Goal: Task Accomplishment & Management: Use online tool/utility

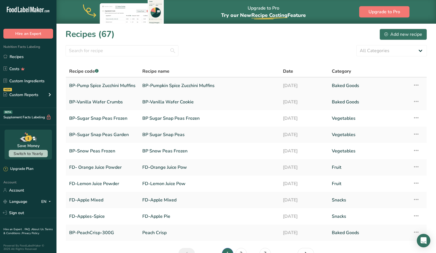
click at [93, 84] on link "BP-Pump Spice Zucchini Muffins" at bounding box center [102, 86] width 66 height 12
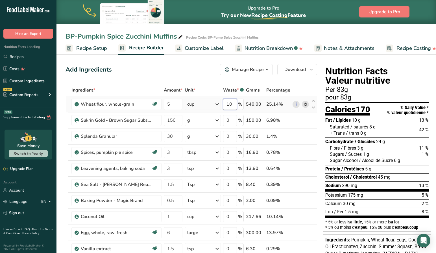
drag, startPoint x: 233, startPoint y: 104, endPoint x: 216, endPoint y: 103, distance: 17.5
click at [216, 103] on tr "Wheat flour, whole-grain Dairy free Vegan Vegetarian Soy free 5 cup Portions 1 …" at bounding box center [191, 104] width 251 height 16
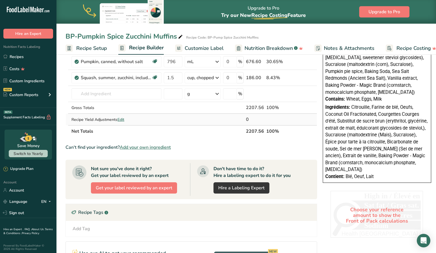
scroll to position [202, 0]
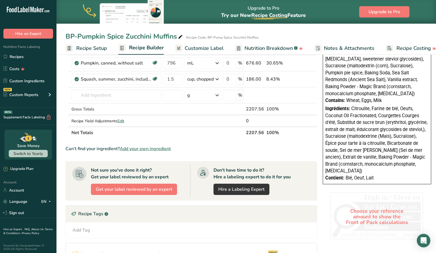
type input "0"
click at [84, 47] on div "BP-Pumpkin Spice Zucchini Muffins Recipe Code: BP-Pump Spice Zucchini Muffins R…" at bounding box center [245, 95] width 379 height 488
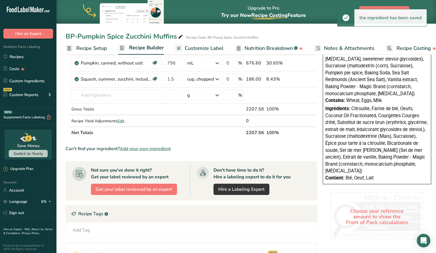
click at [82, 49] on span "Recipe Setup" at bounding box center [91, 49] width 31 height 8
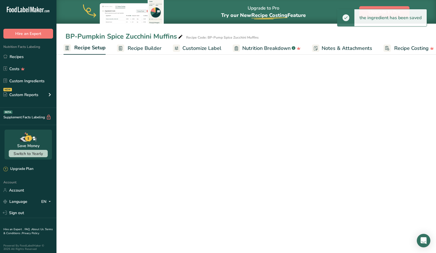
scroll to position [4, 0]
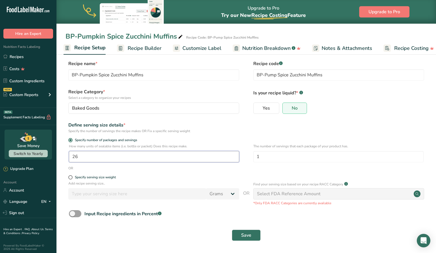
drag, startPoint x: 85, startPoint y: 158, endPoint x: 56, endPoint y: 155, distance: 28.9
click at [56, 155] on div ".a-20{fill:#fff;} Hire an Expert Nutrition Facts Labeling Recipes Costs Custom …" at bounding box center [218, 124] width 436 height 257
type input "4"
drag, startPoint x: 268, startPoint y: 157, endPoint x: 232, endPoint y: 157, distance: 36.1
click at [232, 157] on div "How many units of sealable items (i.e. bottle or packet) Does this recipe make.…" at bounding box center [245, 155] width 361 height 22
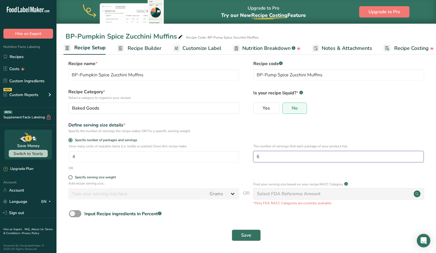
type input "6"
click at [246, 236] on span "Save" at bounding box center [246, 235] width 10 height 7
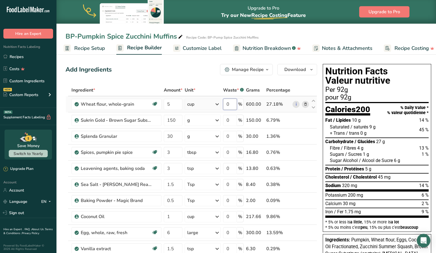
drag, startPoint x: 230, startPoint y: 105, endPoint x: 224, endPoint y: 104, distance: 6.0
click at [225, 104] on input "0" at bounding box center [230, 104] width 14 height 11
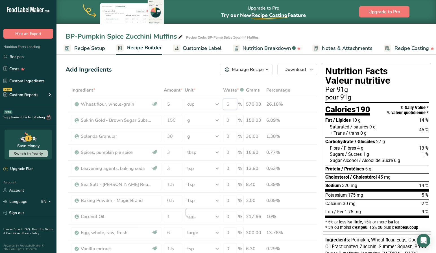
drag, startPoint x: 232, startPoint y: 105, endPoint x: 223, endPoint y: 104, distance: 9.1
click at [223, 104] on div "Ingredient * Amount * Unit * Waste * .a-a{fill:#347362;}.b-a{fill:#fff;} Grams …" at bounding box center [190, 212] width 251 height 256
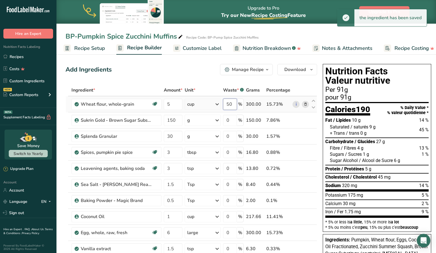
type input "5"
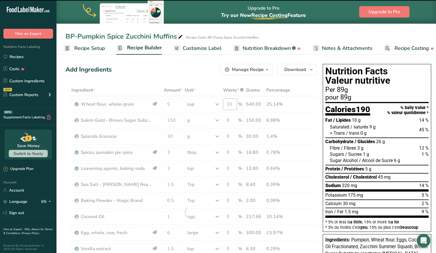
drag, startPoint x: 232, startPoint y: 104, endPoint x: 225, endPoint y: 104, distance: 6.8
click at [225, 104] on div "Ingredient * Amount * Unit * Waste * .a-a{fill:#347362;}.b-a{fill:#fff;} Grams …" at bounding box center [190, 212] width 251 height 256
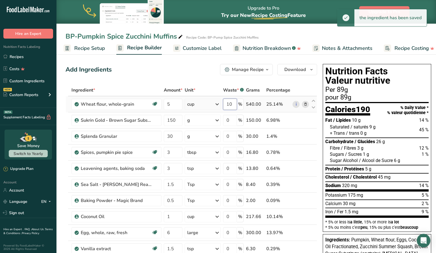
type input "1"
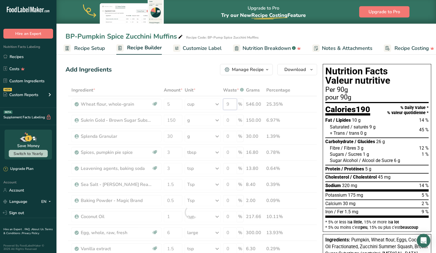
drag, startPoint x: 233, startPoint y: 104, endPoint x: 223, endPoint y: 104, distance: 9.6
click at [223, 104] on div "Ingredient * Amount * Unit * Waste * .a-a{fill:#347362;}.b-a{fill:#fff;} Grams …" at bounding box center [190, 212] width 251 height 256
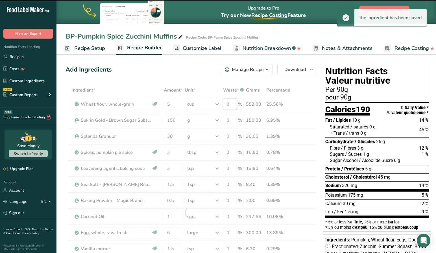
drag, startPoint x: 233, startPoint y: 105, endPoint x: 221, endPoint y: 103, distance: 12.6
click at [221, 103] on div "Ingredient * Amount * Unit * Waste * .a-a{fill:#347362;}.b-a{fill:#fff;} Grams …" at bounding box center [190, 212] width 251 height 256
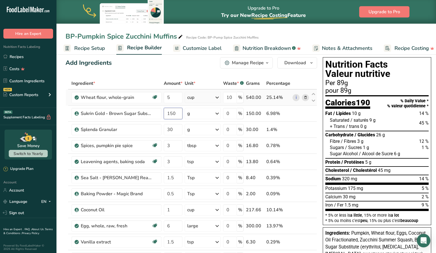
scroll to position [7, 0]
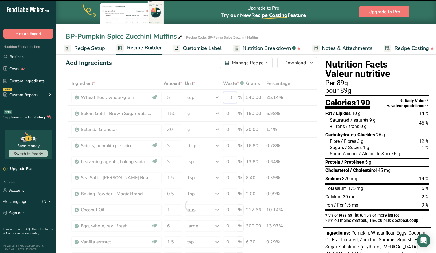
drag, startPoint x: 234, startPoint y: 97, endPoint x: 224, endPoint y: 97, distance: 9.6
click at [224, 97] on div "Ingredient * Amount * Unit * Waste * .a-a{fill:#347362;}.b-a{fill:#fff;} Grams …" at bounding box center [190, 206] width 251 height 256
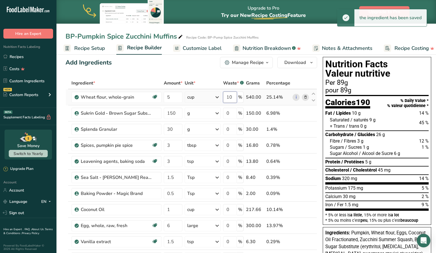
type input "1"
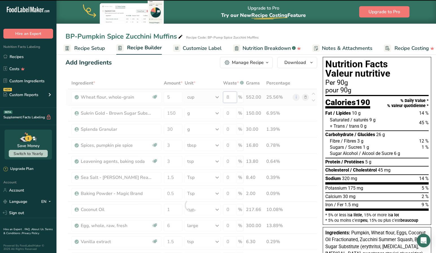
click at [232, 97] on div "Ingredient * Amount * Unit * Waste * .a-a{fill:#347362;}.b-a{fill:#fff;} Grams …" at bounding box center [190, 205] width 251 height 256
drag, startPoint x: 232, startPoint y: 97, endPoint x: 224, endPoint y: 97, distance: 7.9
click at [224, 97] on div at bounding box center [190, 205] width 251 height 256
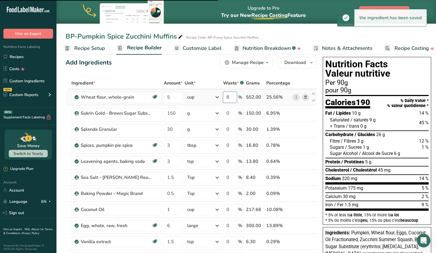
click at [231, 97] on input "8" at bounding box center [230, 97] width 14 height 11
drag, startPoint x: 232, startPoint y: 98, endPoint x: 227, endPoint y: 97, distance: 4.5
click at [228, 97] on input "8" at bounding box center [230, 97] width 14 height 11
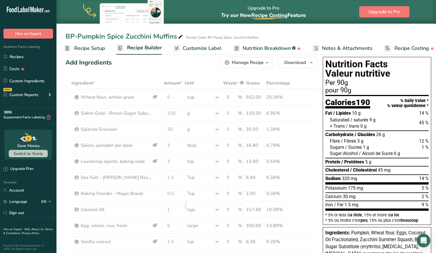
click at [214, 137] on div "Ingredient * Amount * Unit * Waste * .a-a{fill:#347362;}.b-a{fill:#fff;} Grams …" at bounding box center [190, 205] width 251 height 256
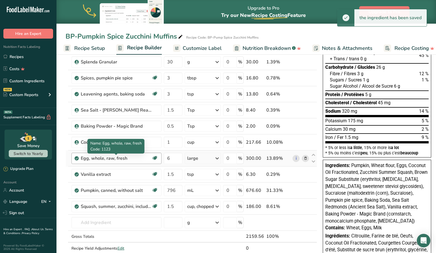
scroll to position [74, 0]
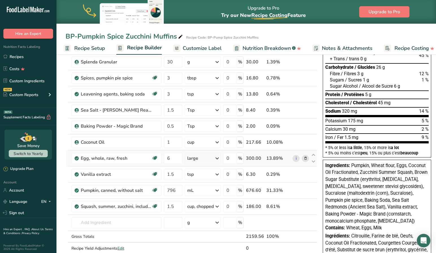
click at [218, 158] on icon at bounding box center [217, 158] width 7 height 10
click at [208, 185] on div "1 extra large" at bounding box center [211, 186] width 47 height 8
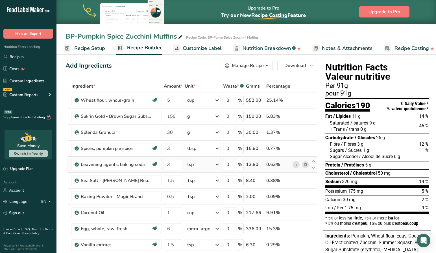
scroll to position [5, 0]
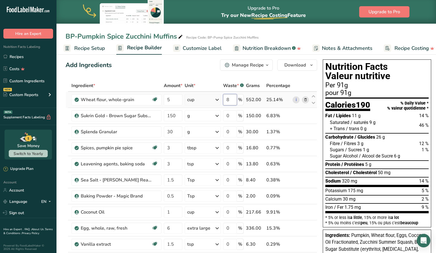
drag, startPoint x: 232, startPoint y: 100, endPoint x: 224, endPoint y: 100, distance: 8.2
click at [224, 100] on input "8" at bounding box center [230, 99] width 14 height 11
type input "7"
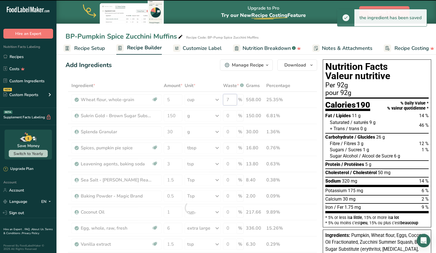
drag, startPoint x: 231, startPoint y: 99, endPoint x: 221, endPoint y: 99, distance: 10.7
click at [221, 99] on div "Ingredient * Amount * Unit * Waste * .a-a{fill:#347362;}.b-a{fill:#fff;} Grams …" at bounding box center [190, 208] width 251 height 256
drag, startPoint x: 232, startPoint y: 100, endPoint x: 224, endPoint y: 99, distance: 8.2
click at [224, 99] on div "Ingredient * Amount * Unit * Waste * .a-a{fill:#347362;}.b-a{fill:#fff;} Grams …" at bounding box center [190, 208] width 251 height 256
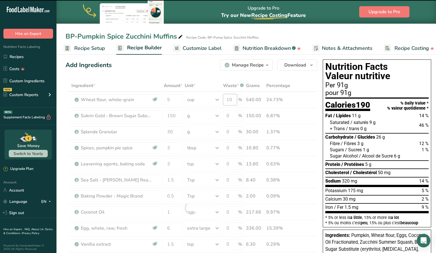
type input "9"
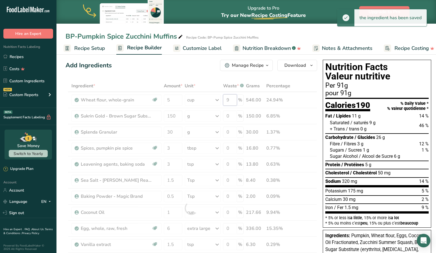
click at [232, 99] on div "Ingredient * Amount * Unit * Waste * .a-a{fill:#347362;}.b-a{fill:#fff;} Grams …" at bounding box center [190, 208] width 251 height 256
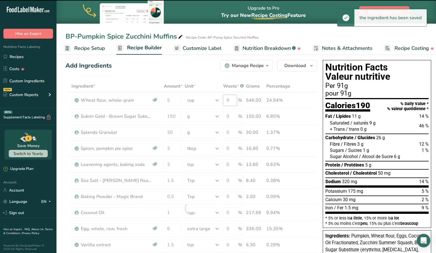
scroll to position [4, 0]
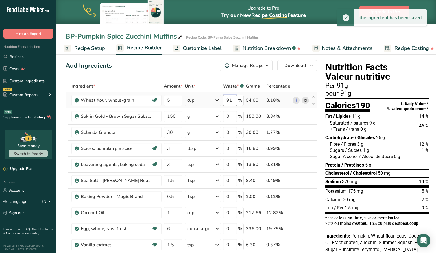
type input "9"
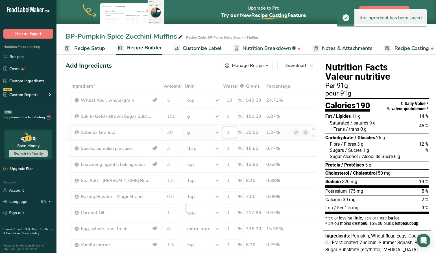
click at [237, 132] on div "Ingredient * Amount * Unit * Waste * .a-a{fill:#347362;}.b-a{fill:#fff;} Grams …" at bounding box center [190, 208] width 251 height 256
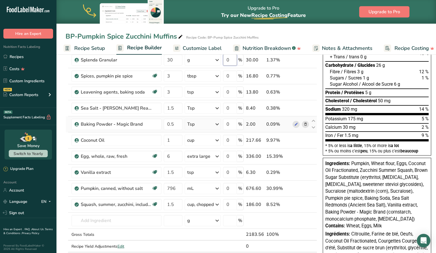
scroll to position [76, 0]
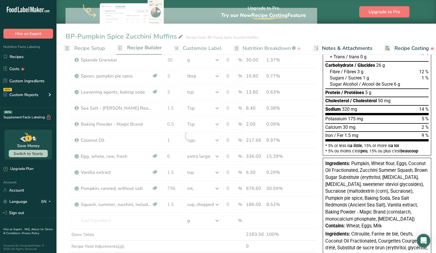
click at [219, 155] on div "Ingredient * Amount * Unit * Waste * .a-a{fill:#347362;}.b-a{fill:#fff;} Grams …" at bounding box center [190, 136] width 251 height 256
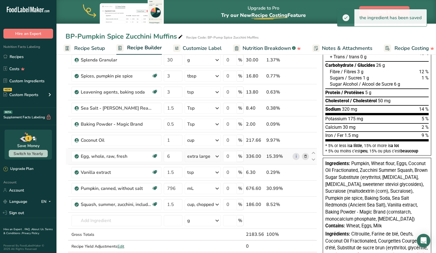
click at [218, 157] on icon at bounding box center [217, 156] width 7 height 10
click at [200, 176] on div "1 large" at bounding box center [211, 176] width 47 height 8
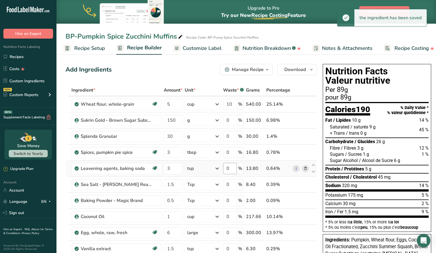
scroll to position [0, 0]
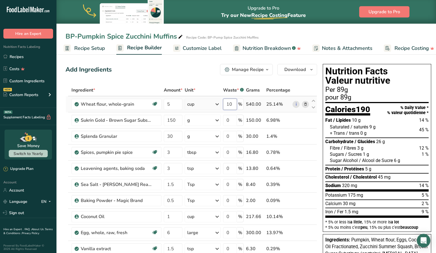
click at [233, 105] on input "10" at bounding box center [230, 104] width 14 height 11
type input "1"
type input "9"
drag, startPoint x: 234, startPoint y: 104, endPoint x: 220, endPoint y: 103, distance: 14.1
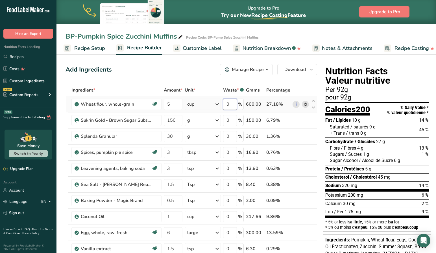
click at [220, 103] on tr "Wheat flour, whole-grain Dairy free Vegan Vegetarian Soy free 5 cup Portions 1 …" at bounding box center [191, 104] width 251 height 16
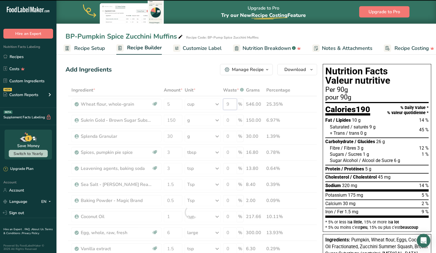
drag, startPoint x: 232, startPoint y: 104, endPoint x: 224, endPoint y: 104, distance: 8.8
click at [224, 104] on div "Ingredient * Amount * Unit * Waste * .a-a{fill:#347362;}.b-a{fill:#fff;} Grams …" at bounding box center [190, 212] width 251 height 256
drag, startPoint x: 232, startPoint y: 105, endPoint x: 221, endPoint y: 104, distance: 10.2
click at [221, 104] on div "Ingredient * Amount * Unit * Waste * .a-a{fill:#347362;}.b-a{fill:#fff;} Grams …" at bounding box center [190, 212] width 251 height 256
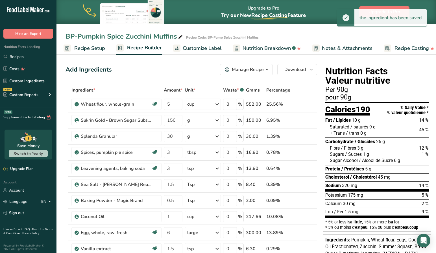
click at [183, 75] on div "Add Ingredients Manage Recipe Delete Recipe Duplicate Recipe Scale Recipe Save …" at bounding box center [190, 69] width 251 height 11
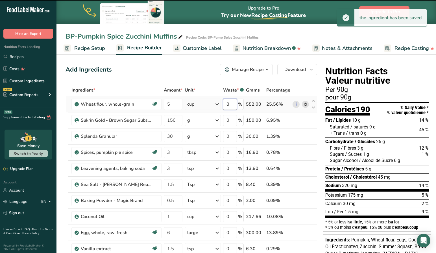
click at [233, 104] on input "8" at bounding box center [230, 104] width 14 height 11
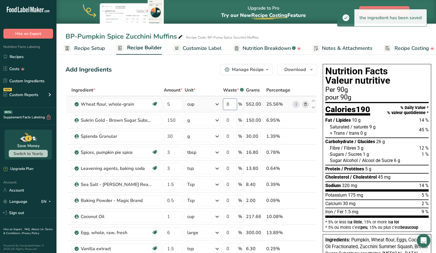
drag, startPoint x: 231, startPoint y: 104, endPoint x: 220, endPoint y: 103, distance: 10.8
click at [221, 103] on tr "Wheat flour, whole-grain Dairy free Vegan Vegetarian Soy free 5 cup Portions 1 …" at bounding box center [191, 104] width 251 height 16
type input "9"
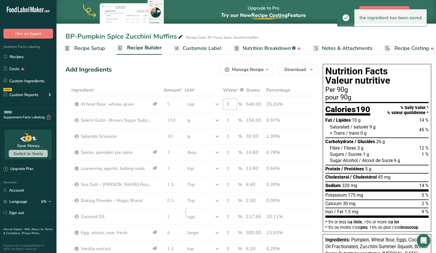
drag, startPoint x: 233, startPoint y: 106, endPoint x: 219, endPoint y: 106, distance: 13.8
click at [233, 106] on div "Ingredient * Amount * Unit * Waste * .a-a{fill:#347362;}.b-a{fill:#fff;} Grams …" at bounding box center [190, 212] width 251 height 256
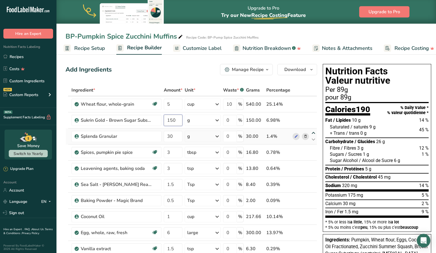
scroll to position [4, 0]
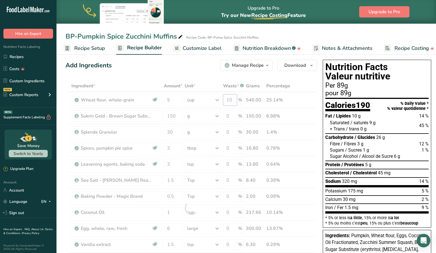
drag, startPoint x: 235, startPoint y: 99, endPoint x: 196, endPoint y: 106, distance: 40.1
click at [235, 99] on div "Ingredient * Amount * Unit * Waste * .a-a{fill:#347362;}.b-a{fill:#fff;} Grams …" at bounding box center [190, 208] width 251 height 256
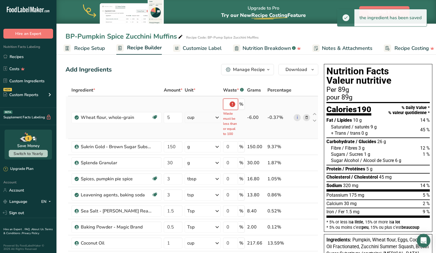
scroll to position [0, 0]
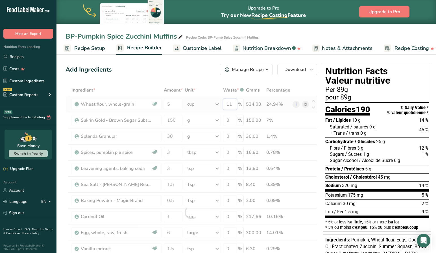
drag, startPoint x: 235, startPoint y: 105, endPoint x: 197, endPoint y: 113, distance: 39.2
click at [235, 105] on div "Ingredient * Amount * Unit * Waste * .a-a{fill:#347362;}.b-a{fill:#fff;} Grams …" at bounding box center [190, 212] width 251 height 256
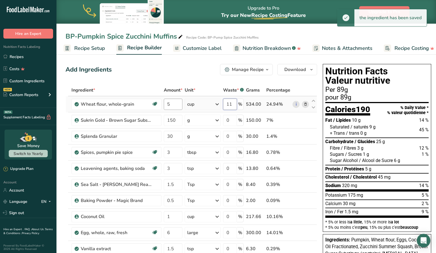
type input "1"
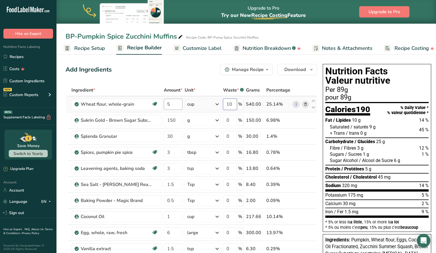
type input "10"
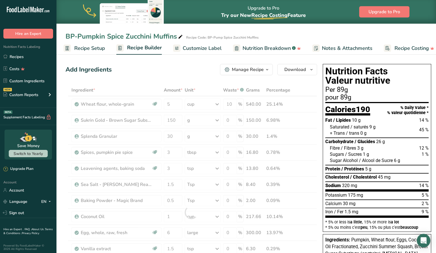
click at [85, 49] on span "Recipe Setup" at bounding box center [89, 49] width 31 height 8
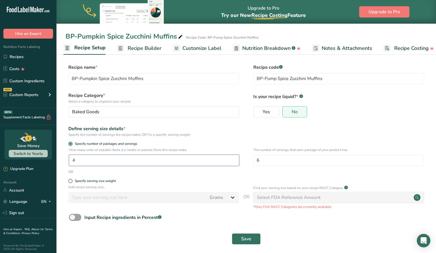
drag, startPoint x: 93, startPoint y: 161, endPoint x: 50, endPoint y: 161, distance: 43.2
click at [50, 161] on div ".a-20{fill:#fff;} Hire an Expert Nutrition Facts Labeling Recipes Costs Custom …" at bounding box center [218, 128] width 436 height 257
drag, startPoint x: 71, startPoint y: 181, endPoint x: 137, endPoint y: 176, distance: 67.1
click at [137, 176] on form "Recipe name * BP-Pumpkin Spice Zucchini Muffins Recipe code .a-a{fill:#347362;}…" at bounding box center [245, 156] width 361 height 184
click at [71, 181] on span at bounding box center [70, 181] width 4 height 4
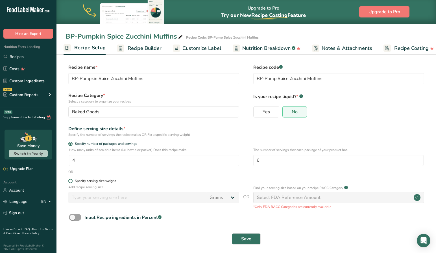
click at [71, 181] on input "Specify serving size weight" at bounding box center [70, 181] width 4 height 4
radio input "true"
radio input "false"
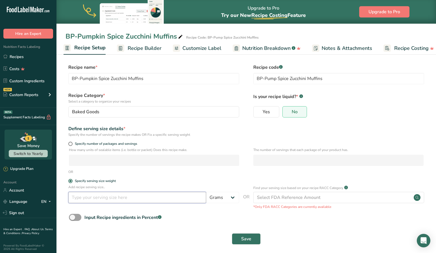
click at [159, 199] on input "number" at bounding box center [137, 197] width 138 height 11
type input "90"
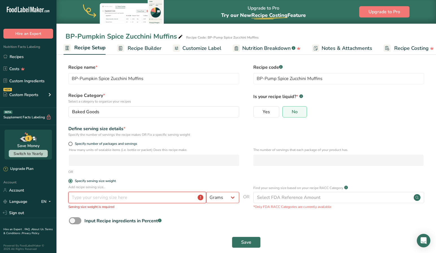
click at [91, 198] on input "number" at bounding box center [137, 197] width 138 height 11
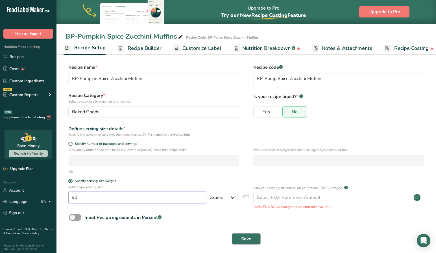
type input "90"
click at [251, 237] on button "Save" at bounding box center [246, 239] width 29 height 11
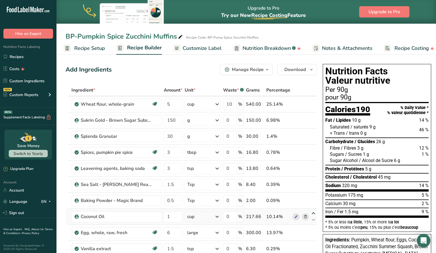
click at [311, 212] on icon at bounding box center [313, 214] width 7 height 4
type input "1"
type input "0.5"
click at [204, 48] on span "Customize Label" at bounding box center [202, 49] width 39 height 8
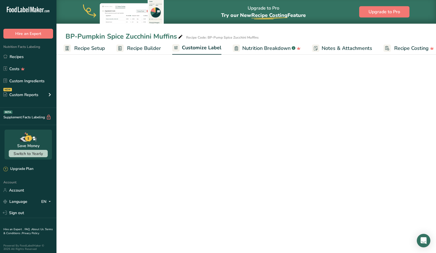
scroll to position [0, 9]
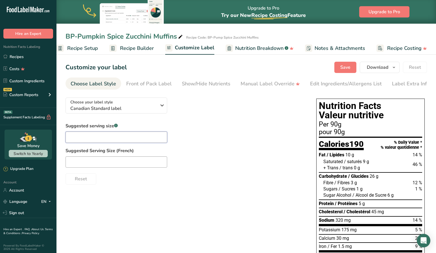
click at [110, 141] on input "text" at bounding box center [116, 137] width 102 height 11
type input "1 Muffin"
click at [74, 163] on input "text" at bounding box center [116, 162] width 102 height 11
type input "Un muffin"
click at [216, 148] on div "Suggested serving size .a-a{fill:#347362;}.b-a{fill:#fff;} 1 Muffin Suggested S…" at bounding box center [184, 154] width 239 height 62
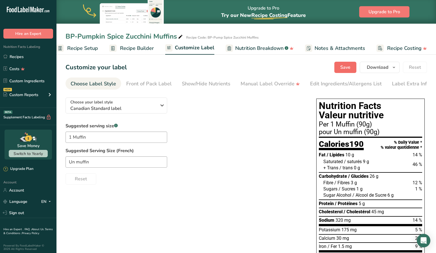
click at [342, 67] on span "Save" at bounding box center [345, 67] width 10 height 7
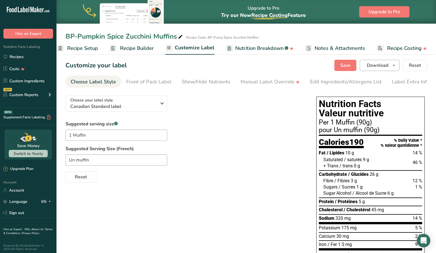
scroll to position [3, 0]
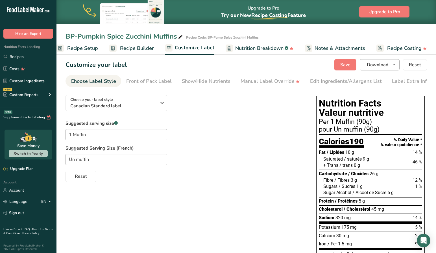
click at [373, 69] on button "Download" at bounding box center [379, 64] width 40 height 11
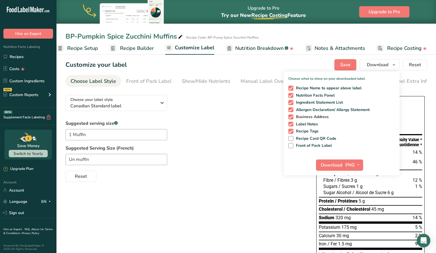
click at [291, 117] on span at bounding box center [290, 117] width 5 height 5
click at [291, 117] on input "Business Address" at bounding box center [290, 117] width 4 height 4
checkbox input "false"
click at [331, 166] on span "Download" at bounding box center [330, 165] width 21 height 7
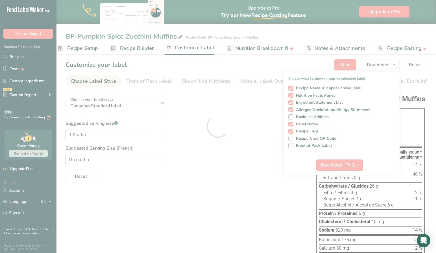
scroll to position [0, 0]
